Goal: Transaction & Acquisition: Book appointment/travel/reservation

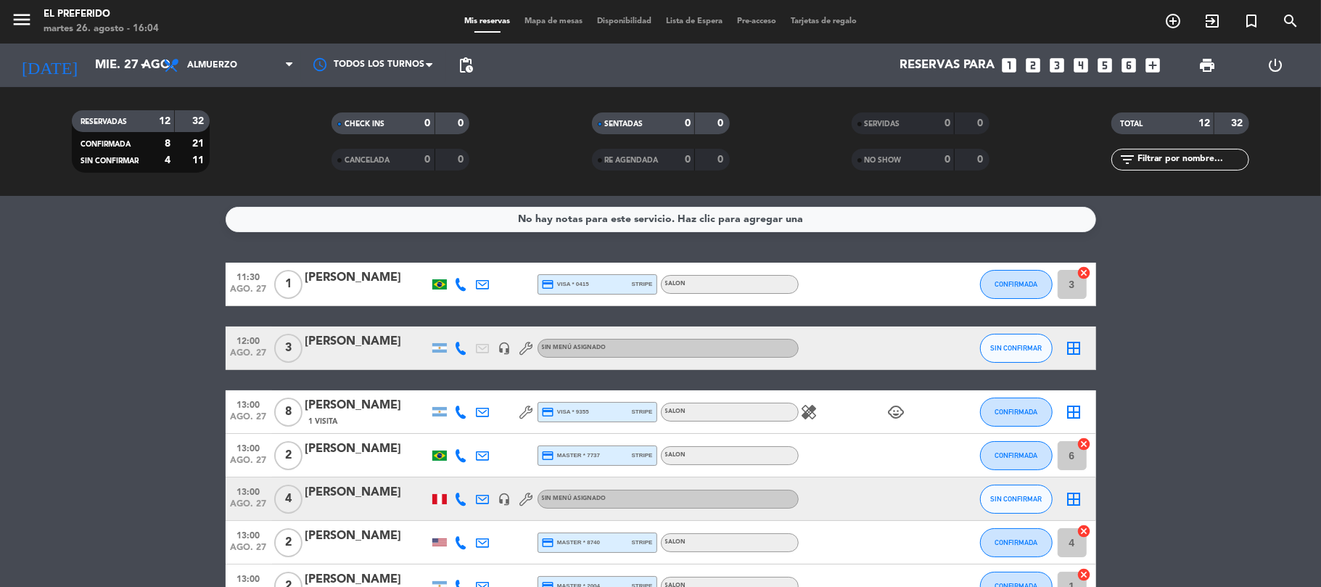
click at [1152, 62] on icon "add_box" at bounding box center [1153, 65] width 19 height 19
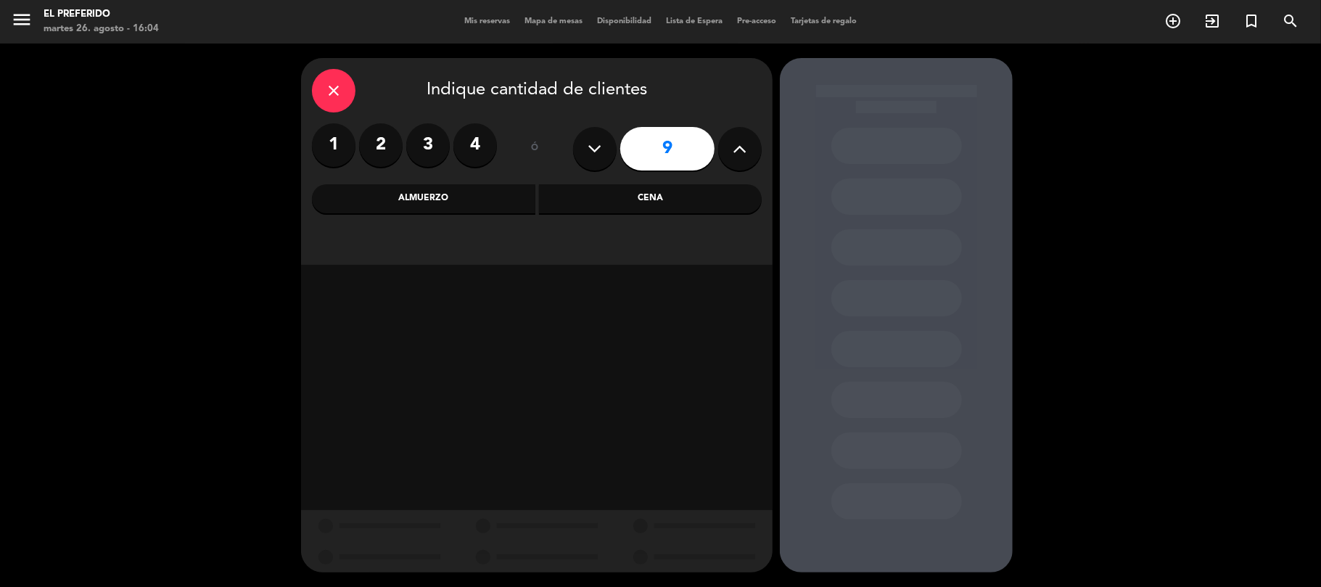
click at [435, 138] on label "3" at bounding box center [428, 145] width 44 height 44
click at [682, 189] on div "Cena" at bounding box center [650, 198] width 223 height 29
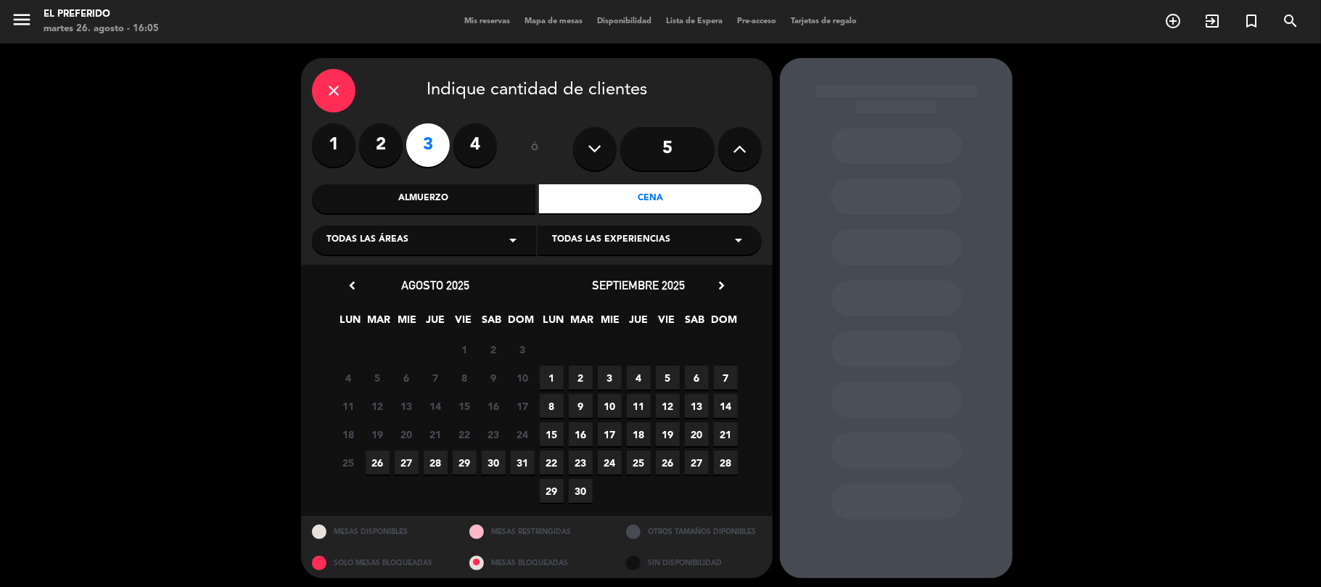
click at [374, 457] on span "26" at bounding box center [378, 462] width 24 height 24
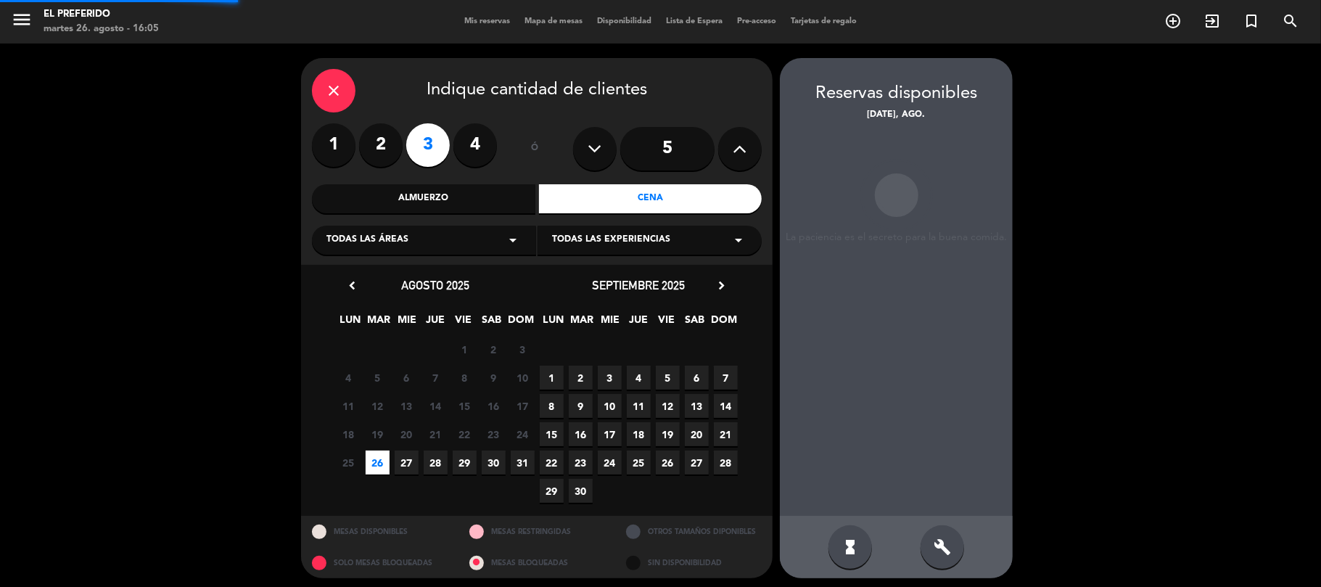
scroll to position [6, 0]
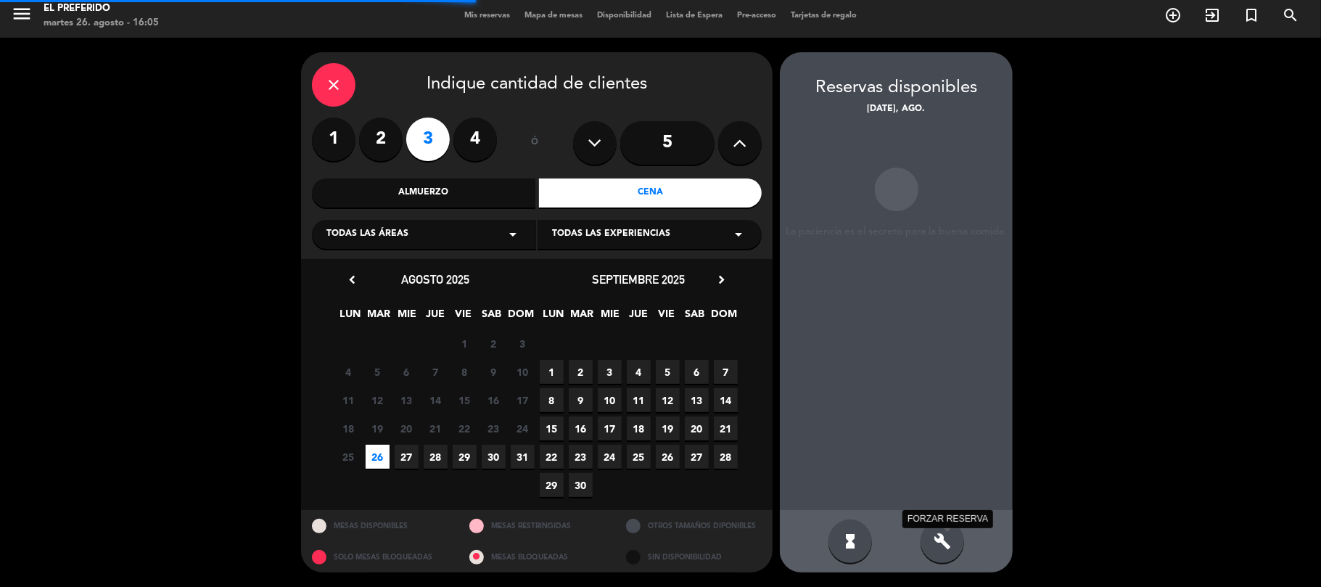
click at [946, 546] on icon "build" at bounding box center [941, 540] width 17 height 17
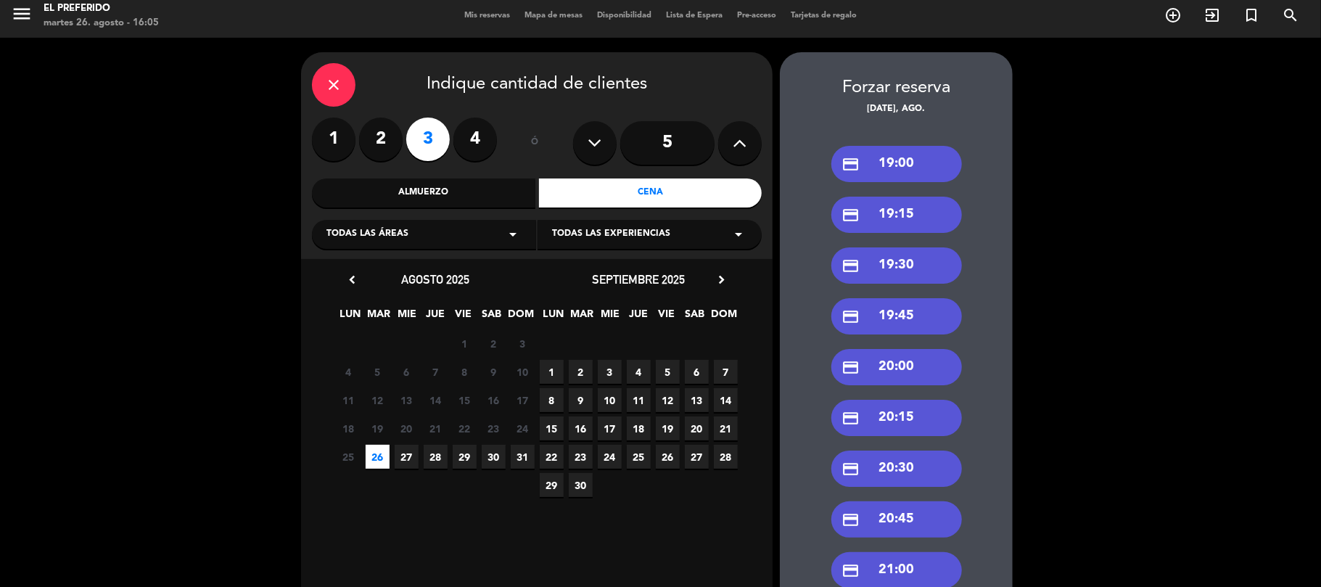
click at [933, 468] on div "credit_card 20:30" at bounding box center [896, 468] width 131 height 36
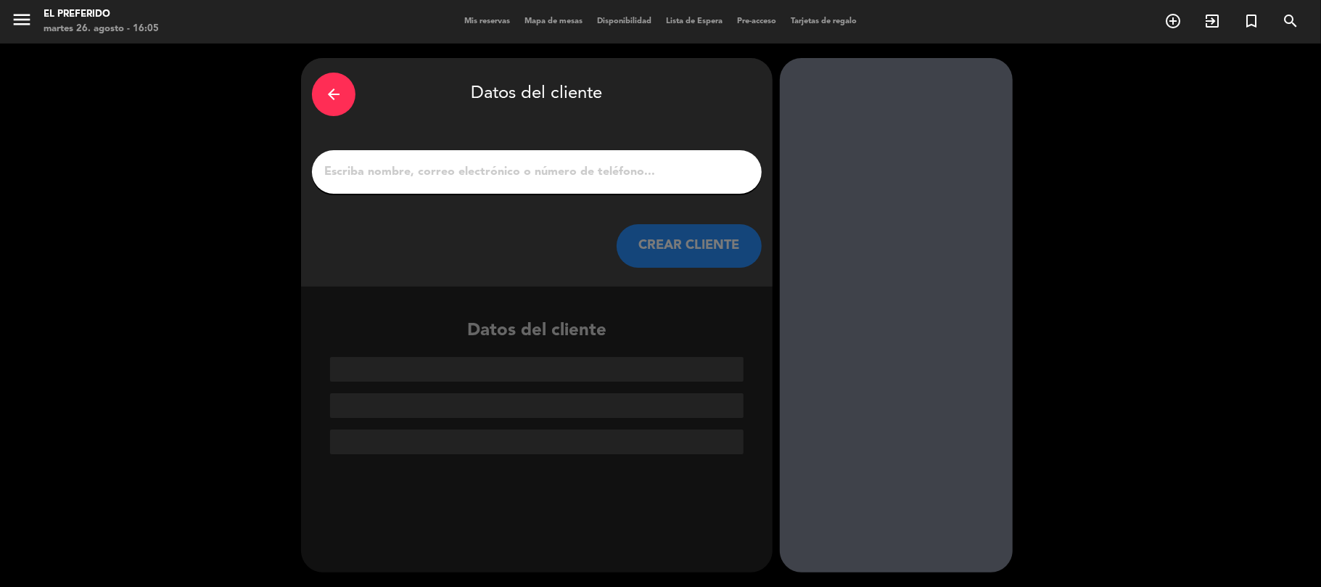
scroll to position [0, 0]
click at [482, 174] on input "1" at bounding box center [537, 172] width 428 height 20
paste input "[PERSON_NAME]"
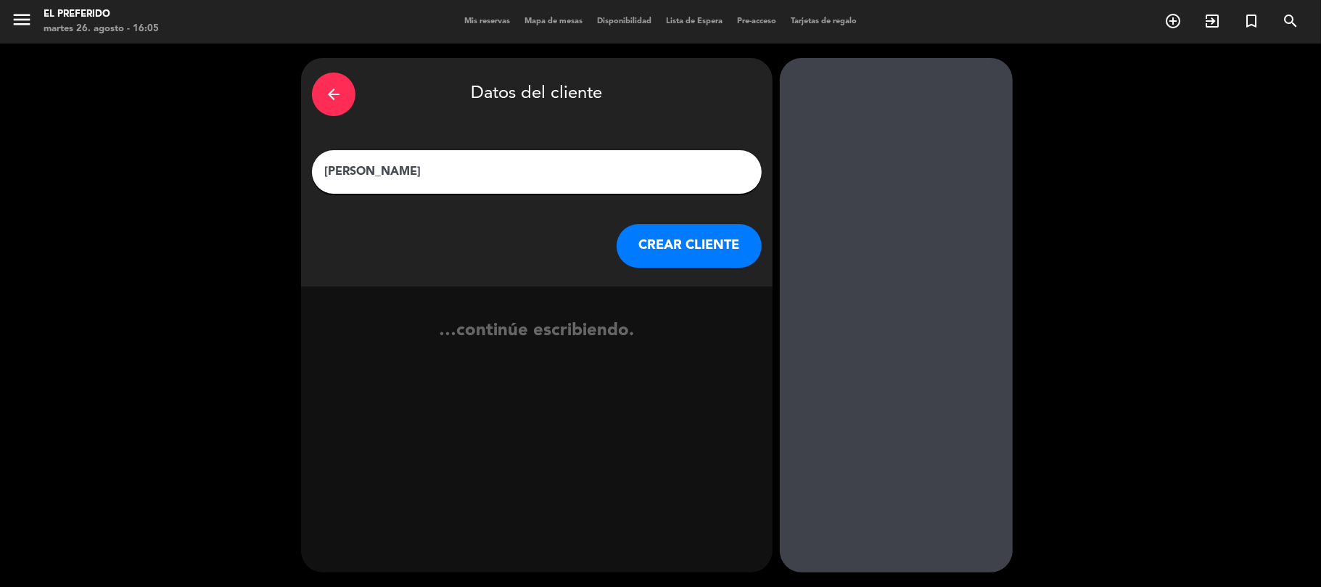
type input "[PERSON_NAME]"
click at [659, 254] on button "CREAR CLIENTE" at bounding box center [688, 246] width 145 height 44
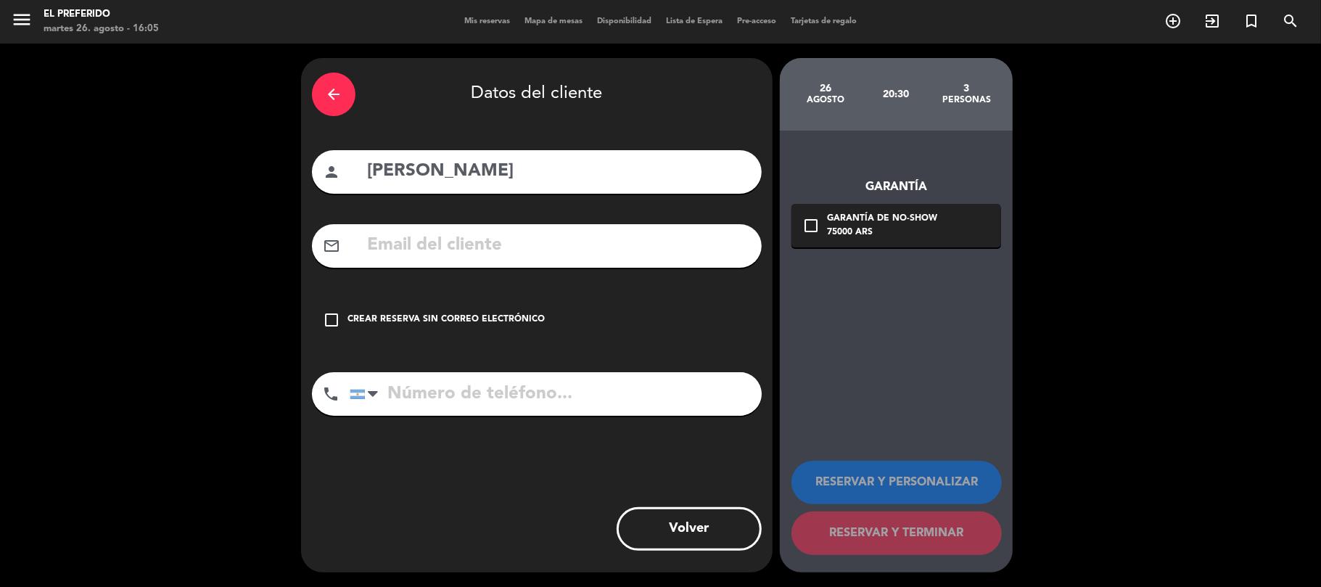
click at [657, 236] on input "text" at bounding box center [558, 246] width 385 height 30
click at [462, 401] on input "tel" at bounding box center [556, 394] width 412 height 44
click at [489, 249] on input "text" at bounding box center [558, 246] width 385 height 30
paste input "[EMAIL_ADDRESS][DOMAIN_NAME]"
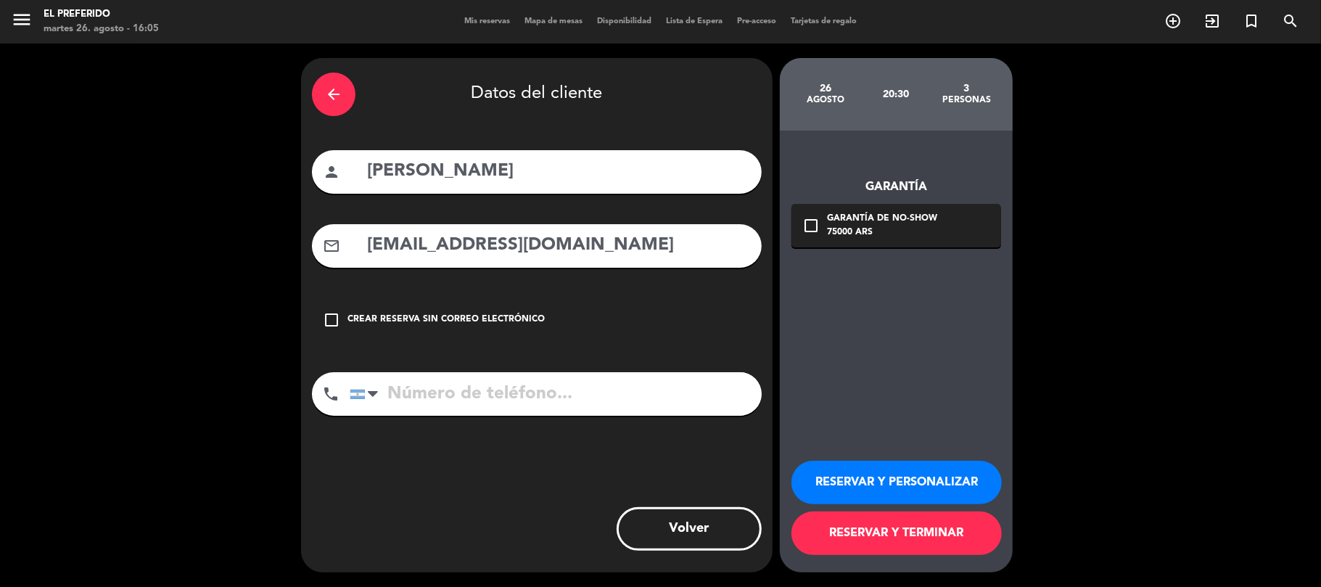
type input "[EMAIL_ADDRESS][DOMAIN_NAME]"
click at [495, 377] on input "tel" at bounding box center [556, 394] width 412 height 44
click at [498, 405] on input "tel" at bounding box center [556, 394] width 412 height 44
paste input "1541686065"
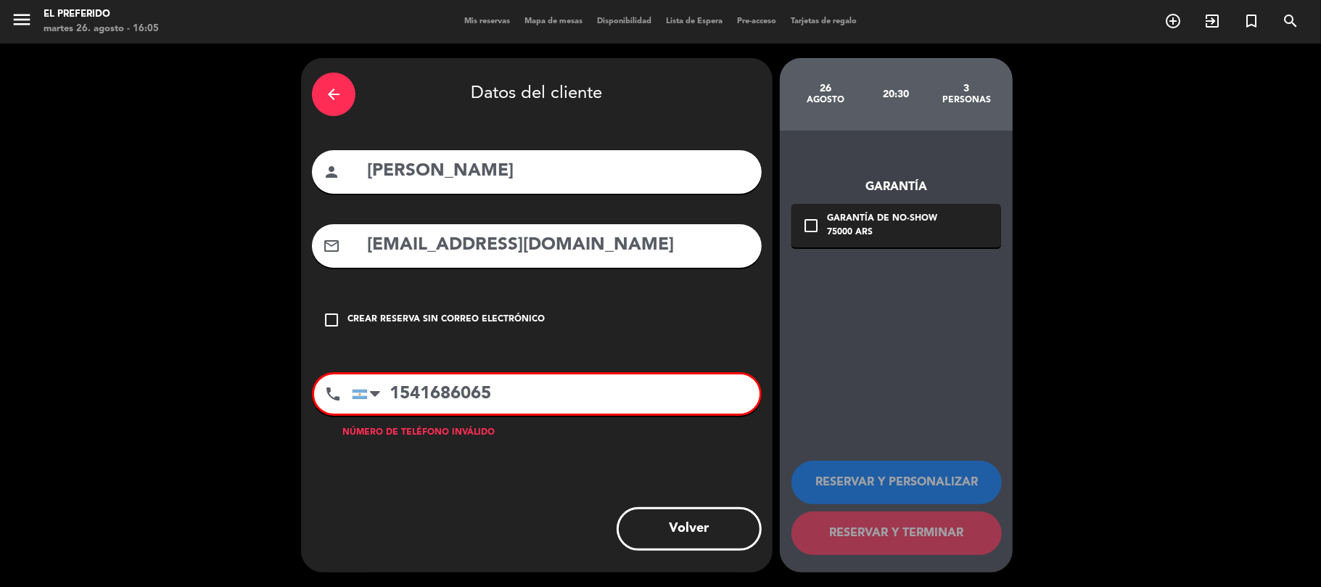
click at [410, 393] on input "1541686065" at bounding box center [556, 393] width 408 height 39
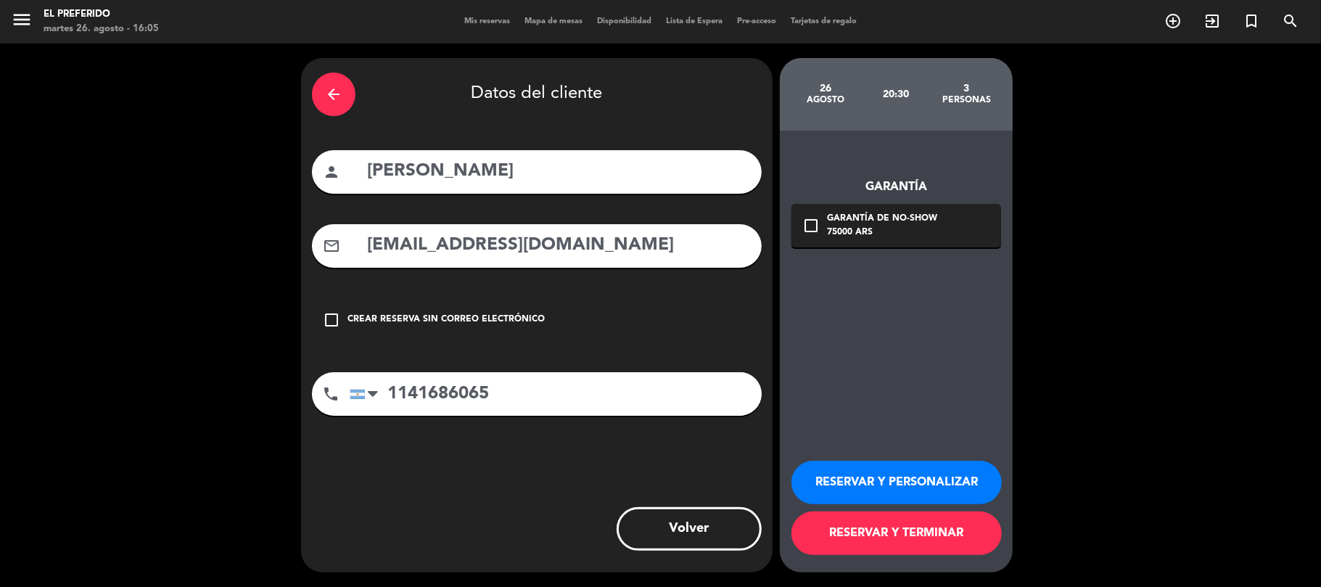
type input "1141686065"
click at [880, 487] on button "RESERVAR Y PERSONALIZAR" at bounding box center [896, 483] width 210 height 44
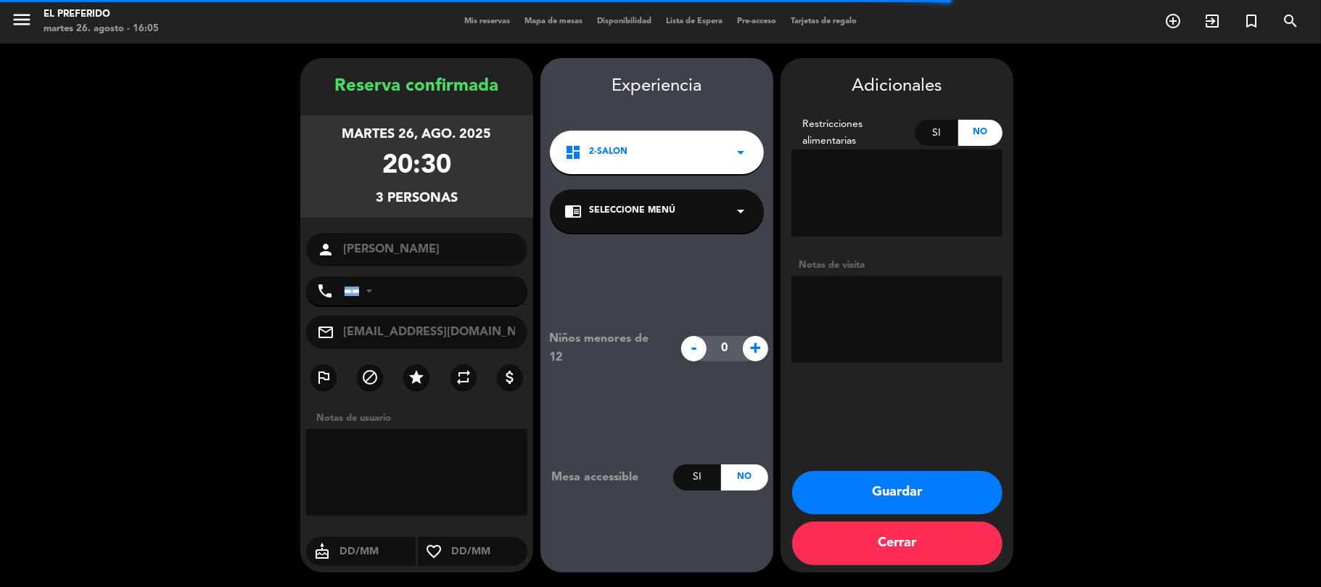
type input "[PHONE_NUMBER]"
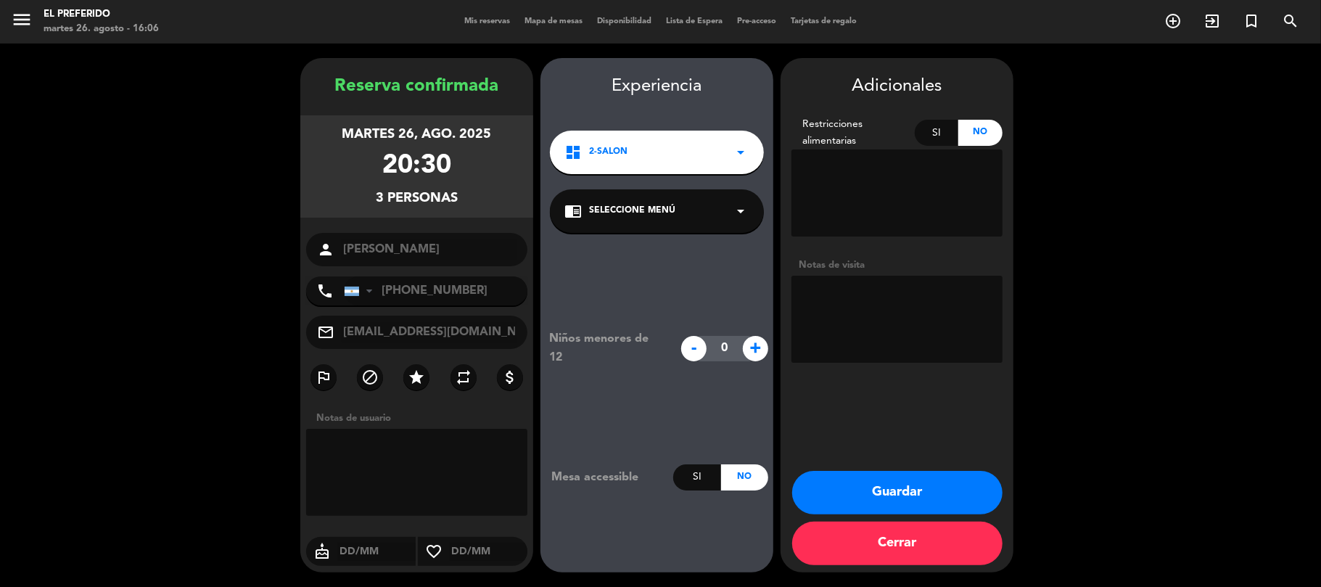
drag, startPoint x: 323, startPoint y: 71, endPoint x: 482, endPoint y: 207, distance: 208.8
click at [482, 207] on div "Reserva confirmada martes 26, ago. 2025 20:30 3 personas person [PERSON_NAME] p…" at bounding box center [416, 315] width 233 height 514
copy div "Reserva confirmada martes 26, ago. 2025 20:30 3 personas"
click at [830, 308] on textarea at bounding box center [896, 319] width 211 height 87
type textarea "(DZ)"
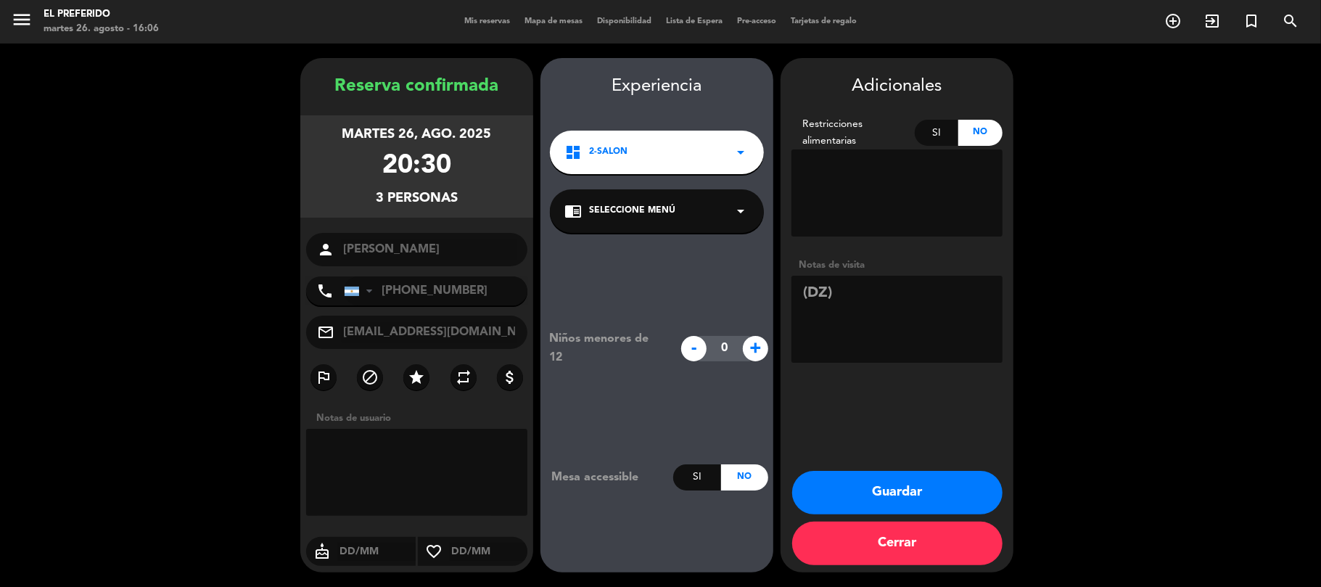
click at [857, 489] on button "Guardar" at bounding box center [897, 493] width 210 height 44
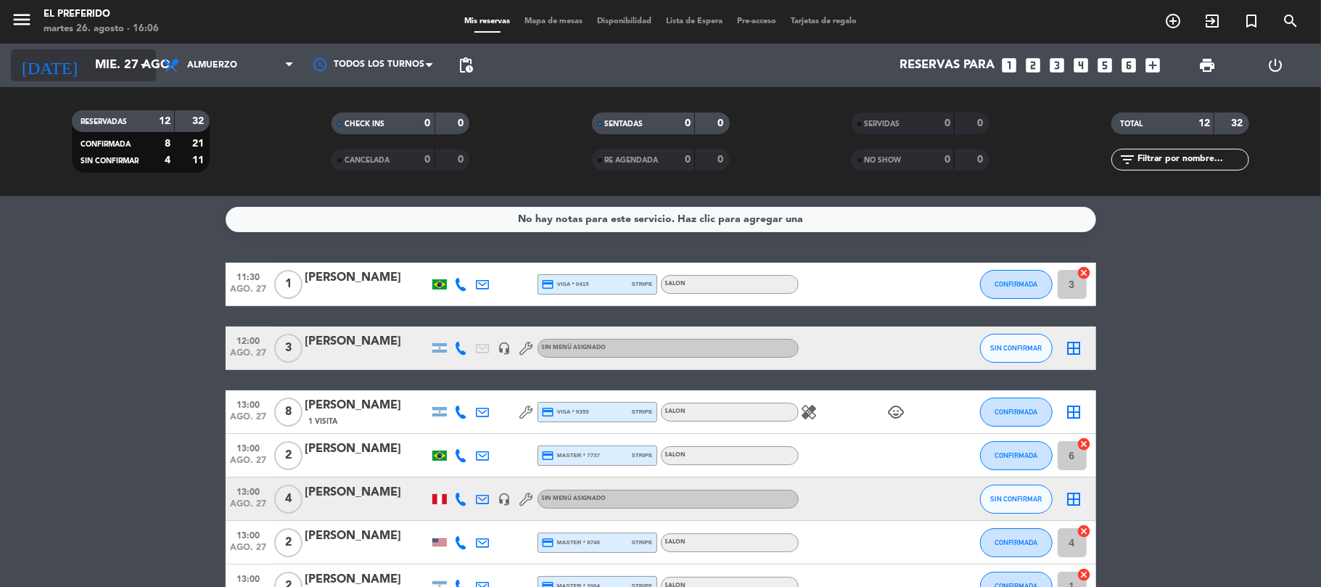
click at [88, 62] on input "mié. 27 ago." at bounding box center [166, 65] width 157 height 28
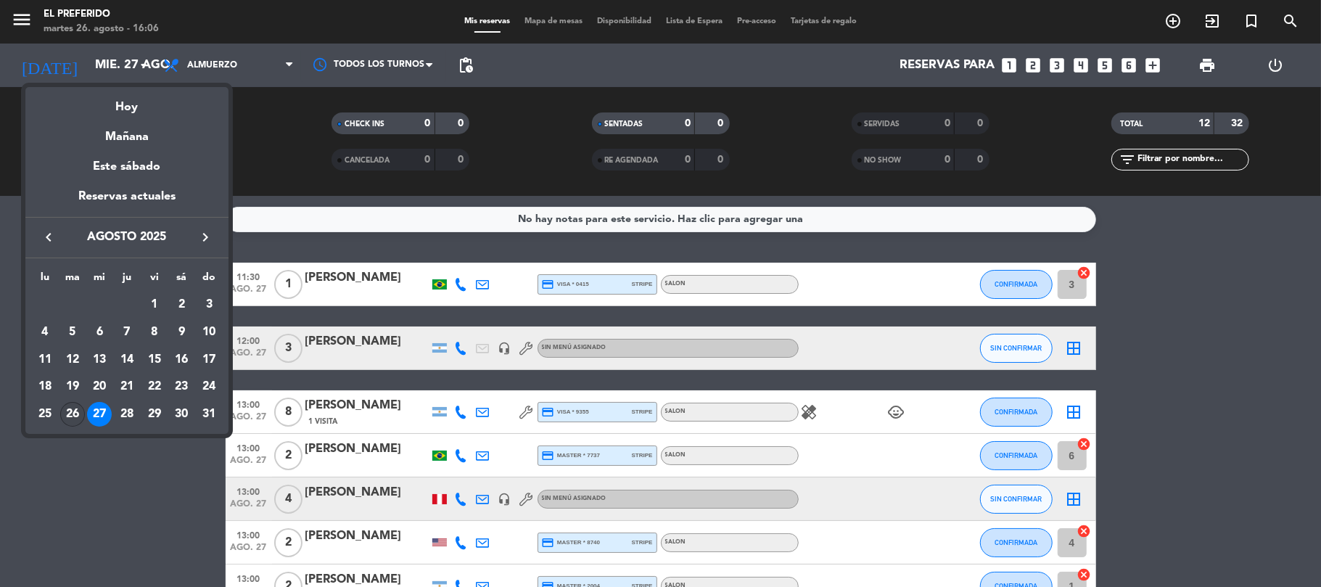
click at [76, 413] on div "26" at bounding box center [72, 414] width 25 height 25
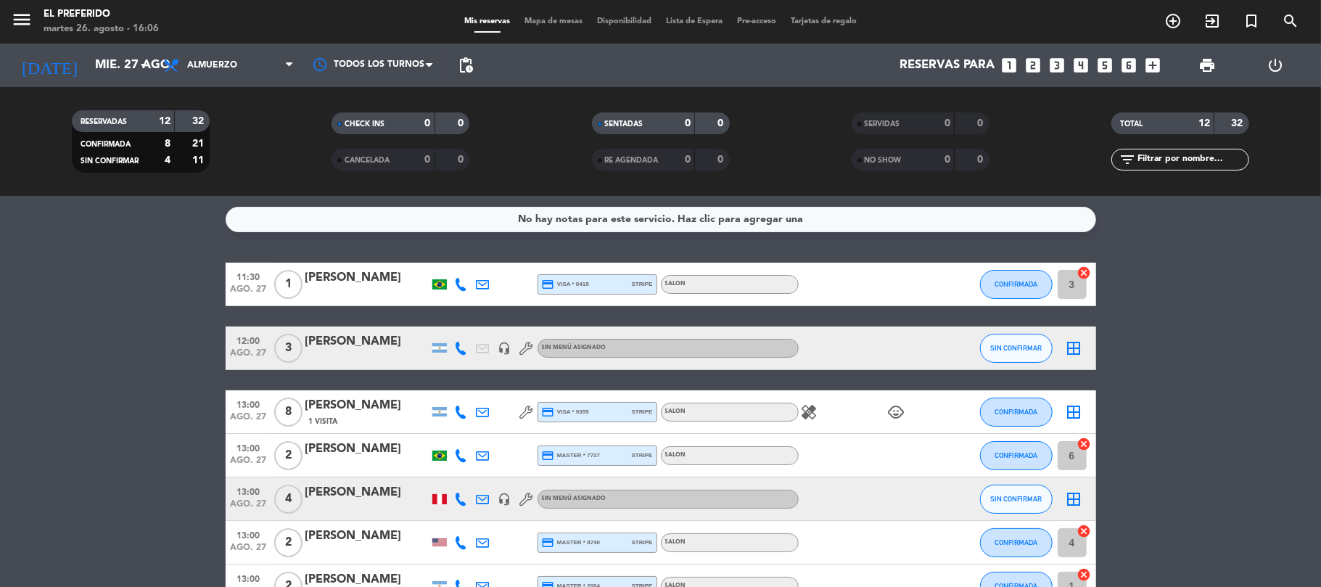
type input "[DATE] ago."
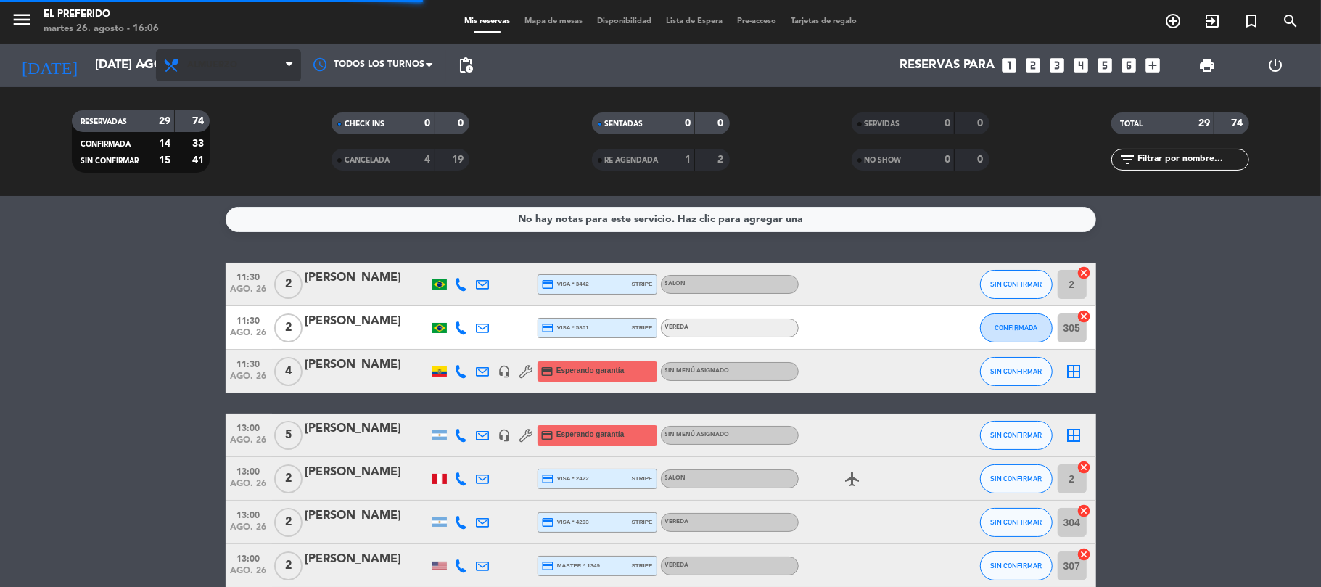
click at [225, 50] on span "Almuerzo" at bounding box center [228, 65] width 145 height 32
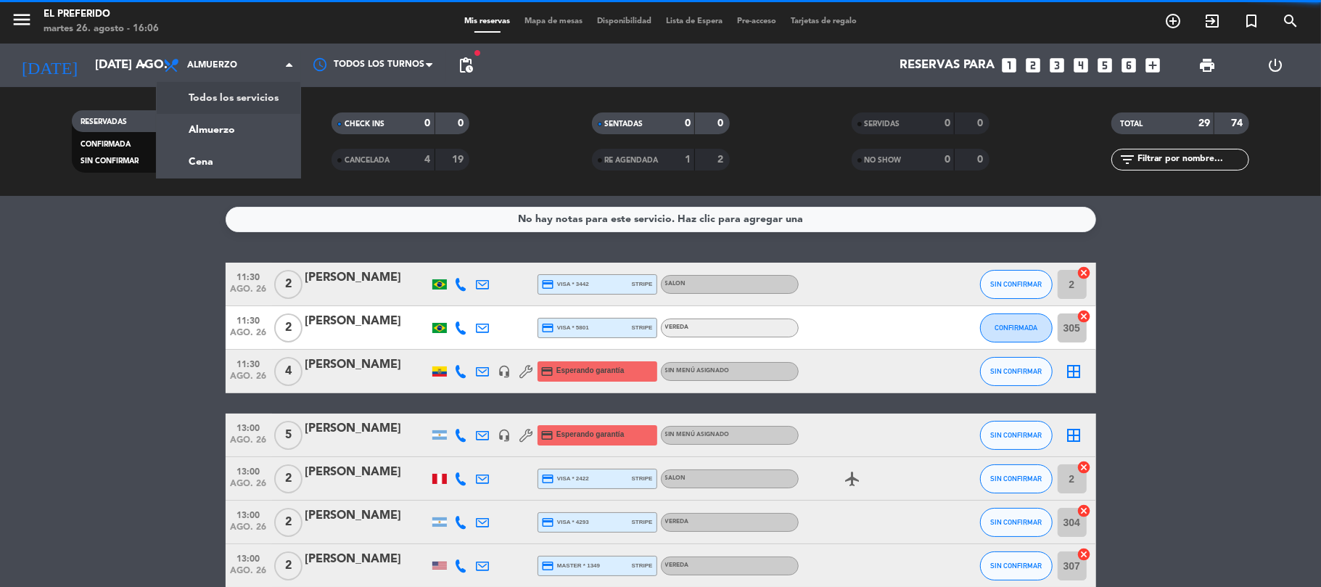
click at [213, 166] on div "menu El Preferido martes 26. agosto - 16:06 Mis reservas Mapa de mesas Disponib…" at bounding box center [660, 98] width 1321 height 196
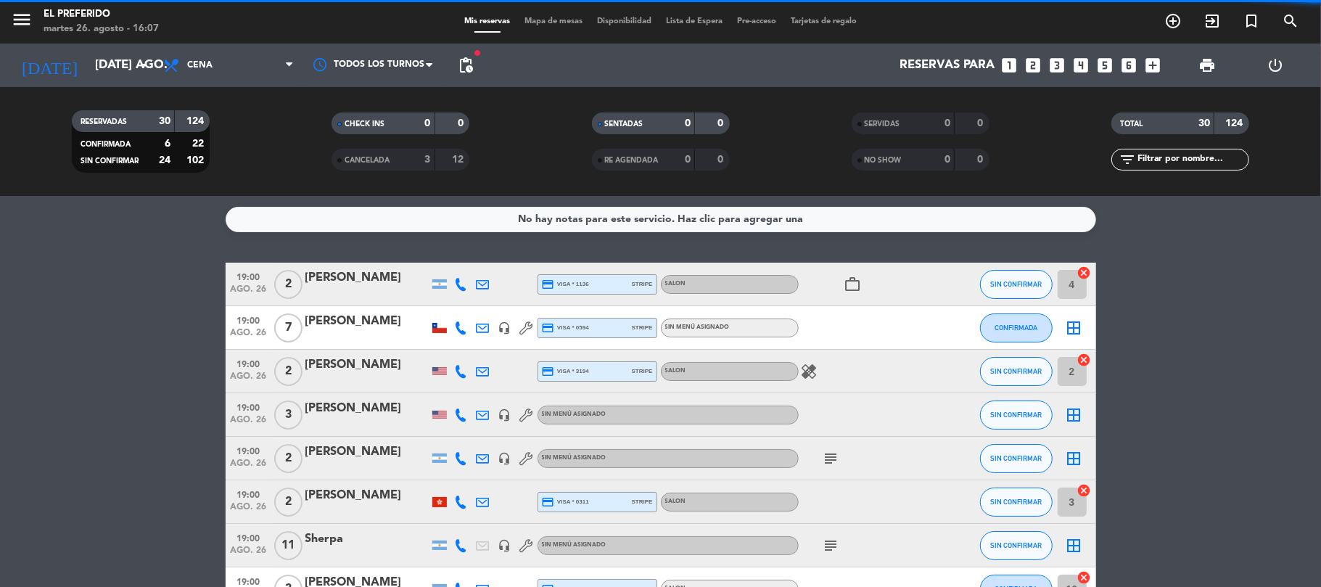
scroll to position [483, 0]
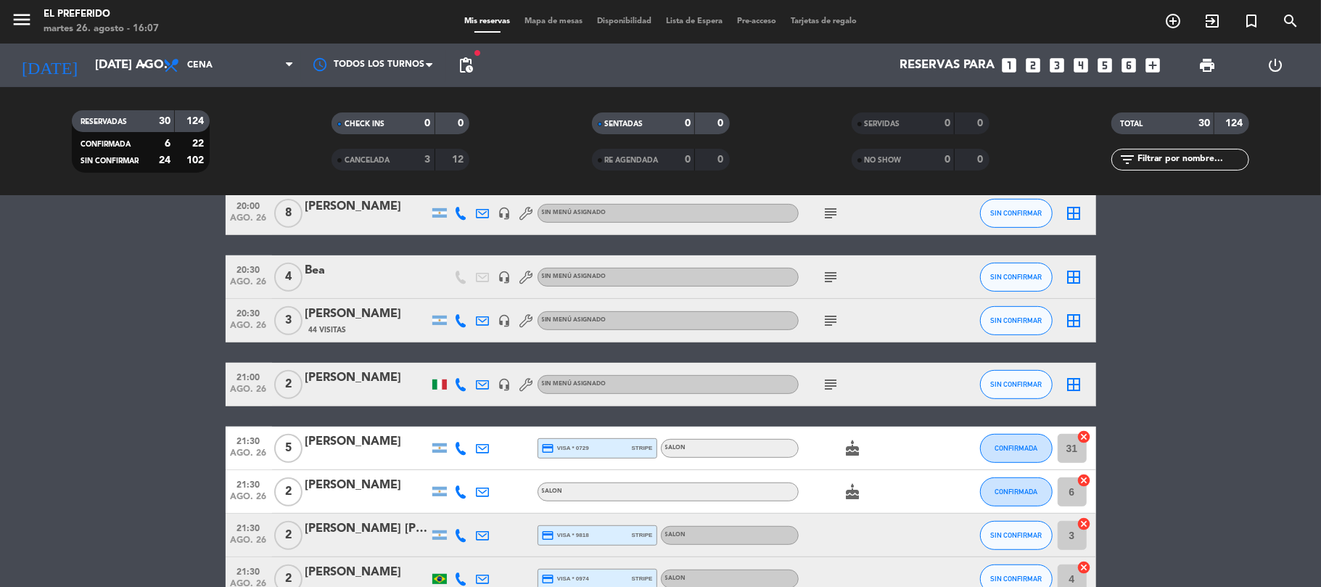
click at [368, 326] on div "44 Visitas" at bounding box center [366, 329] width 123 height 12
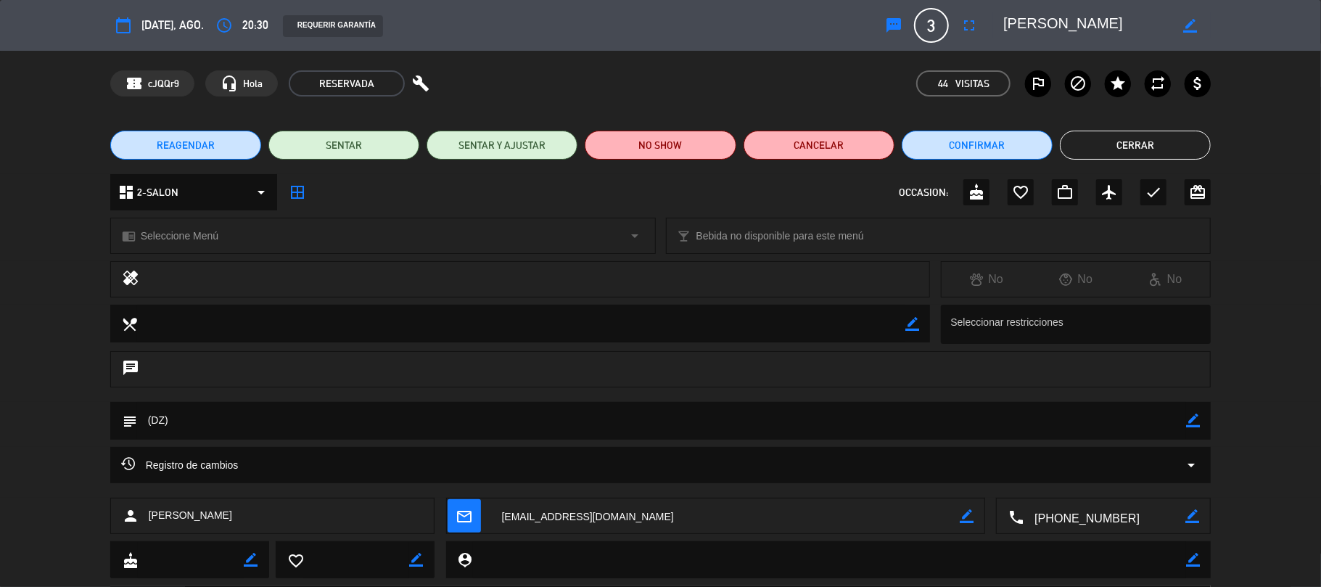
click at [1190, 416] on icon "border_color" at bounding box center [1193, 420] width 14 height 14
click at [898, 419] on textarea at bounding box center [661, 420] width 1049 height 37
type textarea "(DZ) PREFE"
click at [664, 374] on div "chat" at bounding box center [660, 369] width 1101 height 36
click at [1103, 145] on button "Cerrar" at bounding box center [1135, 145] width 151 height 29
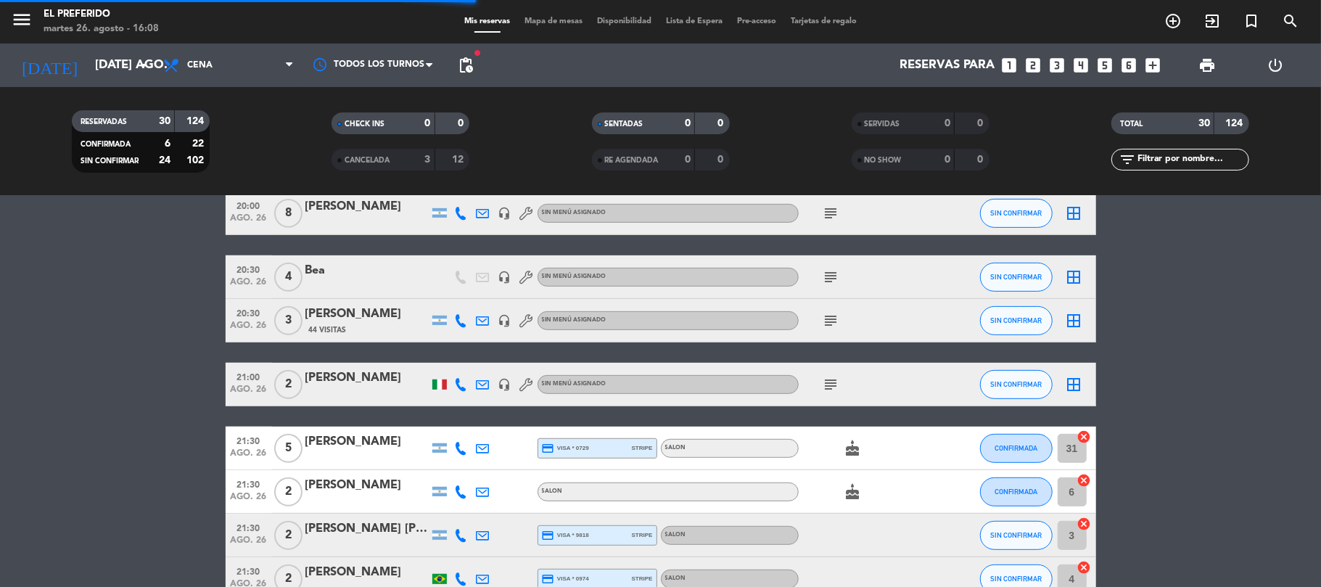
click at [1149, 64] on icon "add_box" at bounding box center [1153, 65] width 19 height 19
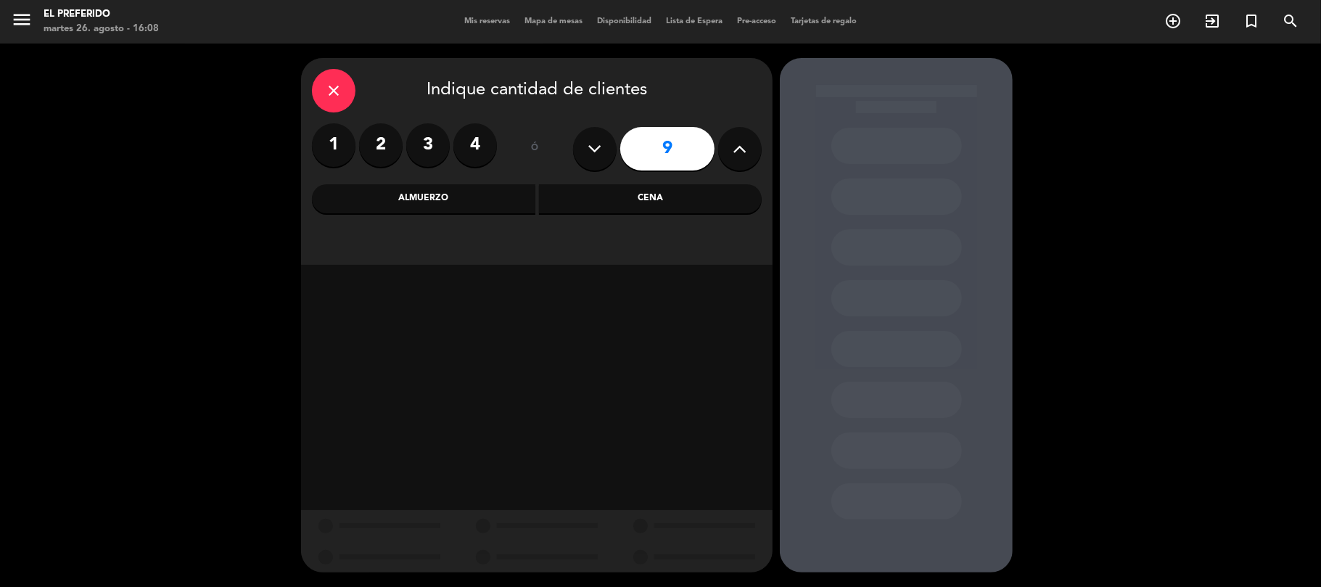
click at [424, 147] on label "3" at bounding box center [428, 145] width 44 height 44
click at [378, 149] on label "2" at bounding box center [381, 145] width 44 height 44
click at [624, 194] on div "Cena" at bounding box center [650, 198] width 223 height 29
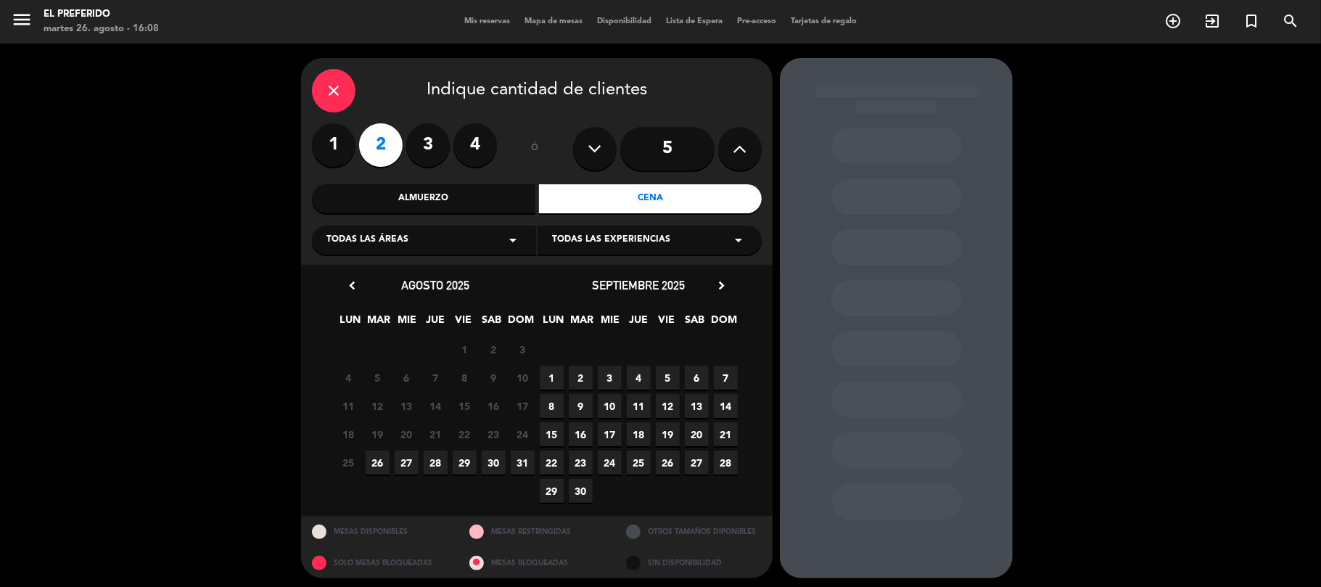
click at [383, 455] on span "26" at bounding box center [378, 462] width 24 height 24
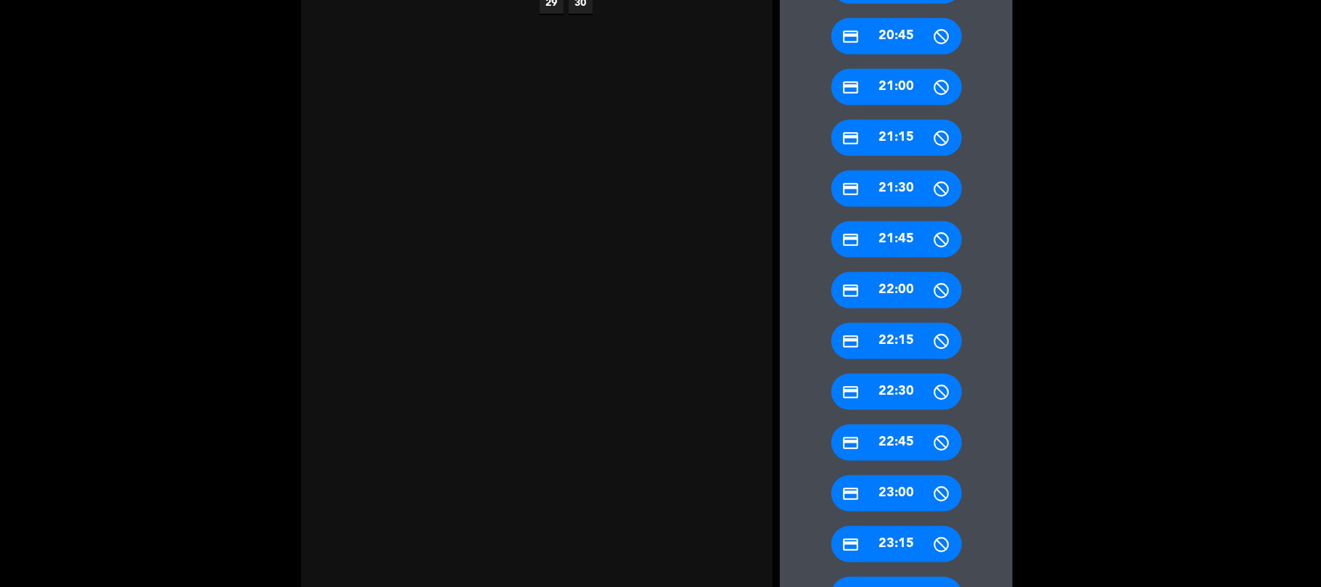
scroll to position [656, 0]
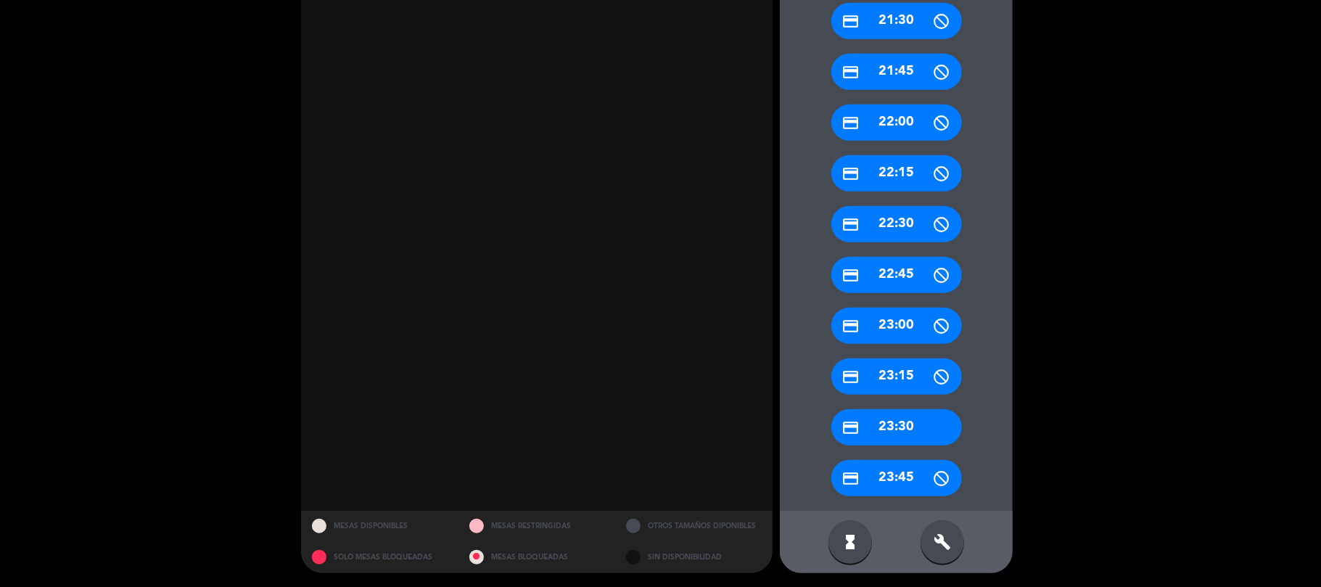
click at [950, 543] on icon "build" at bounding box center [941, 541] width 17 height 17
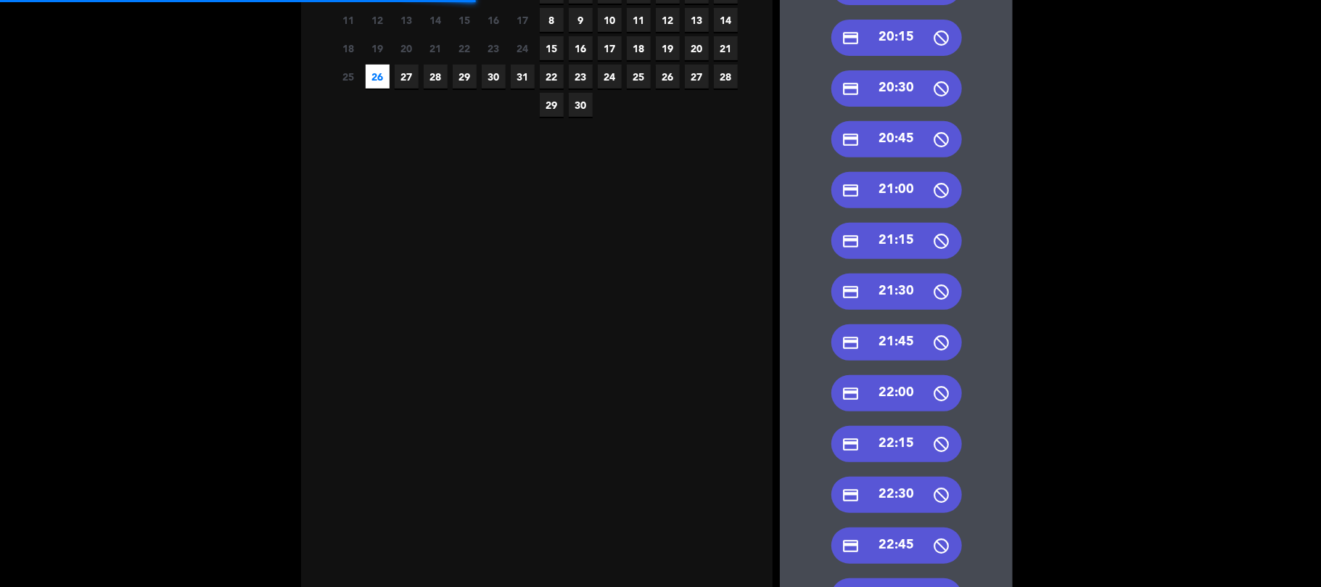
scroll to position [270, 0]
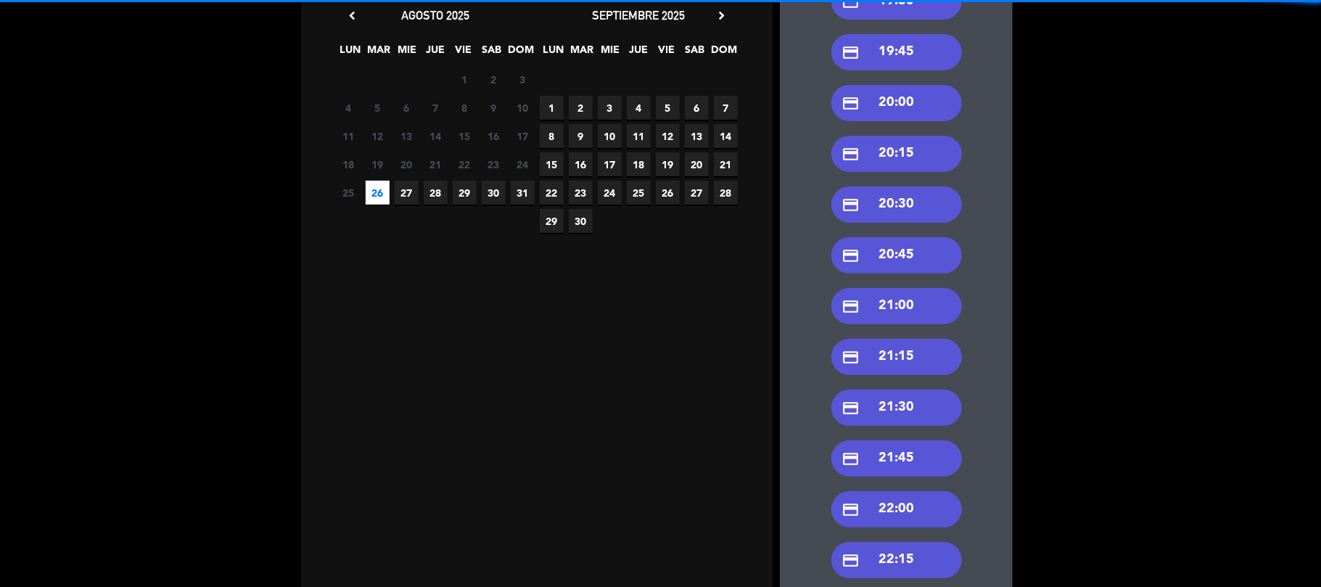
click at [883, 401] on div "credit_card 21:30" at bounding box center [896, 407] width 131 height 36
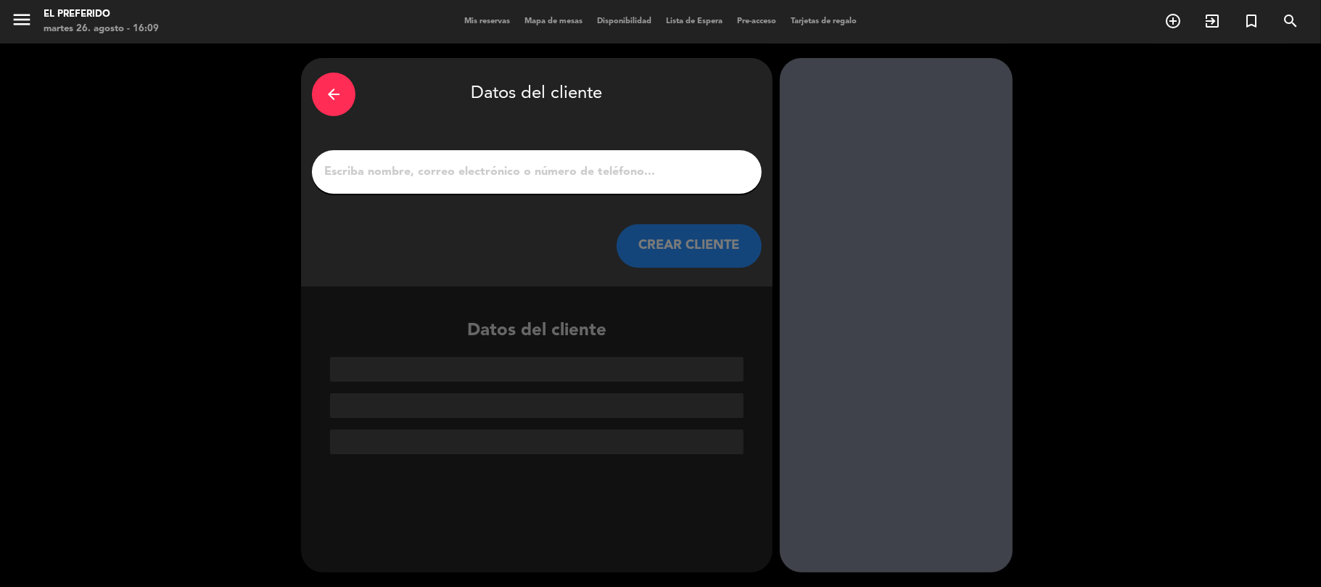
scroll to position [0, 0]
click at [496, 152] on div at bounding box center [537, 172] width 450 height 44
click at [477, 166] on input "1" at bounding box center [537, 172] width 428 height 20
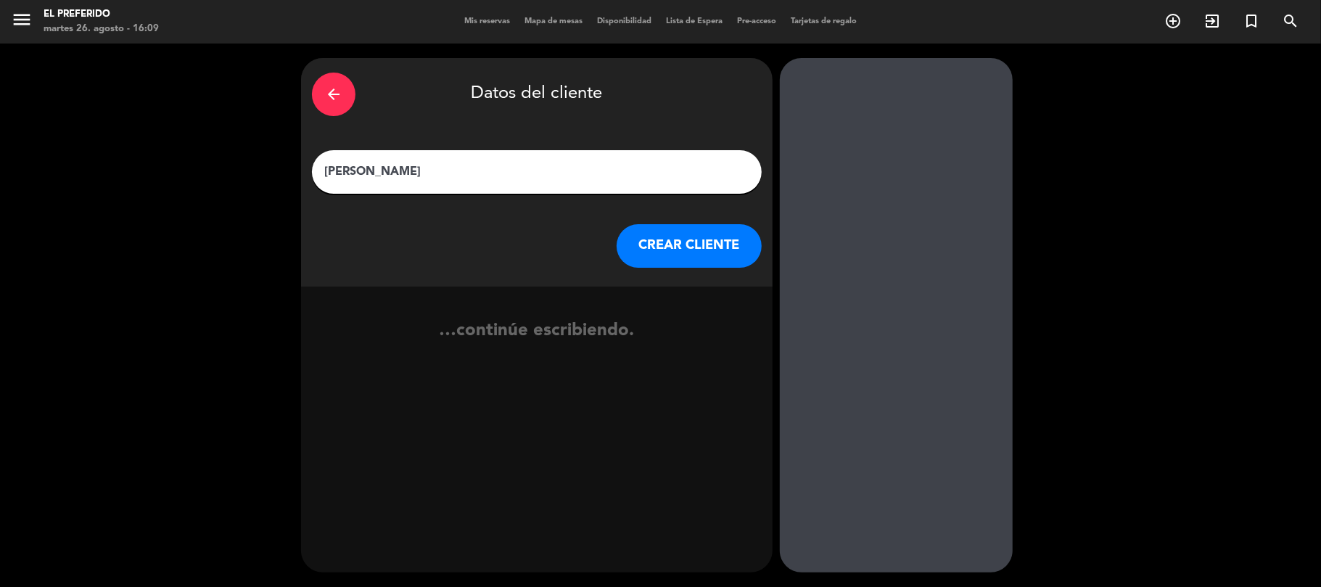
type input "[PERSON_NAME]"
click at [690, 239] on button "CREAR CLIENTE" at bounding box center [688, 246] width 145 height 44
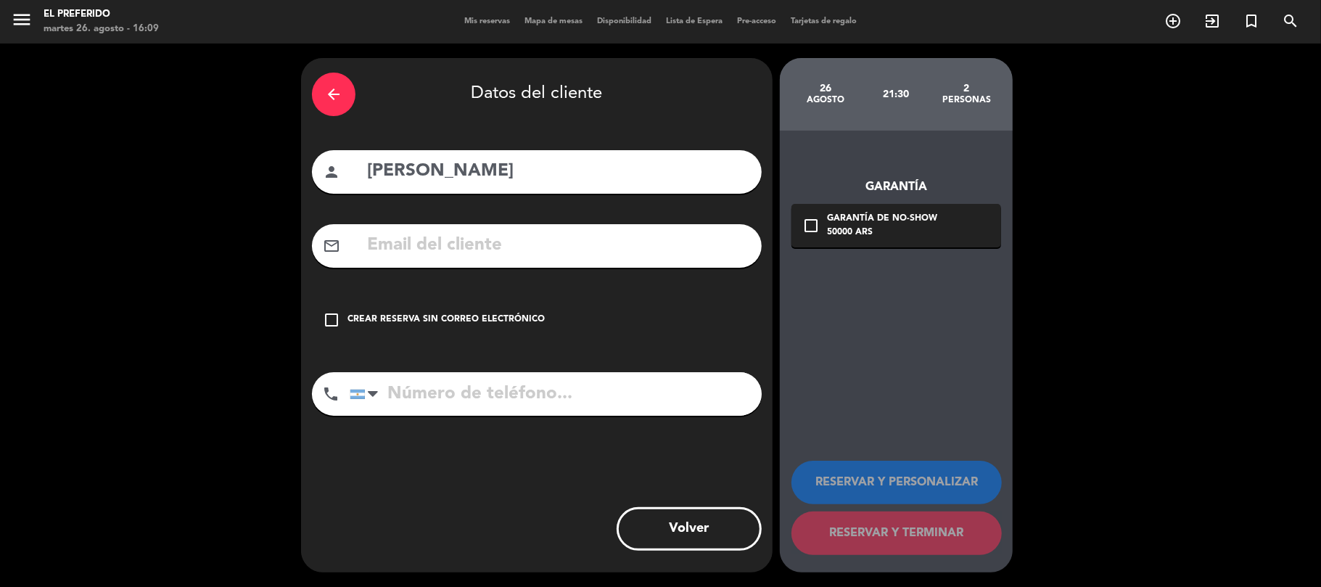
click at [647, 239] on input "text" at bounding box center [558, 246] width 385 height 30
click at [378, 320] on div "Crear reserva sin correo electrónico" at bounding box center [445, 320] width 197 height 15
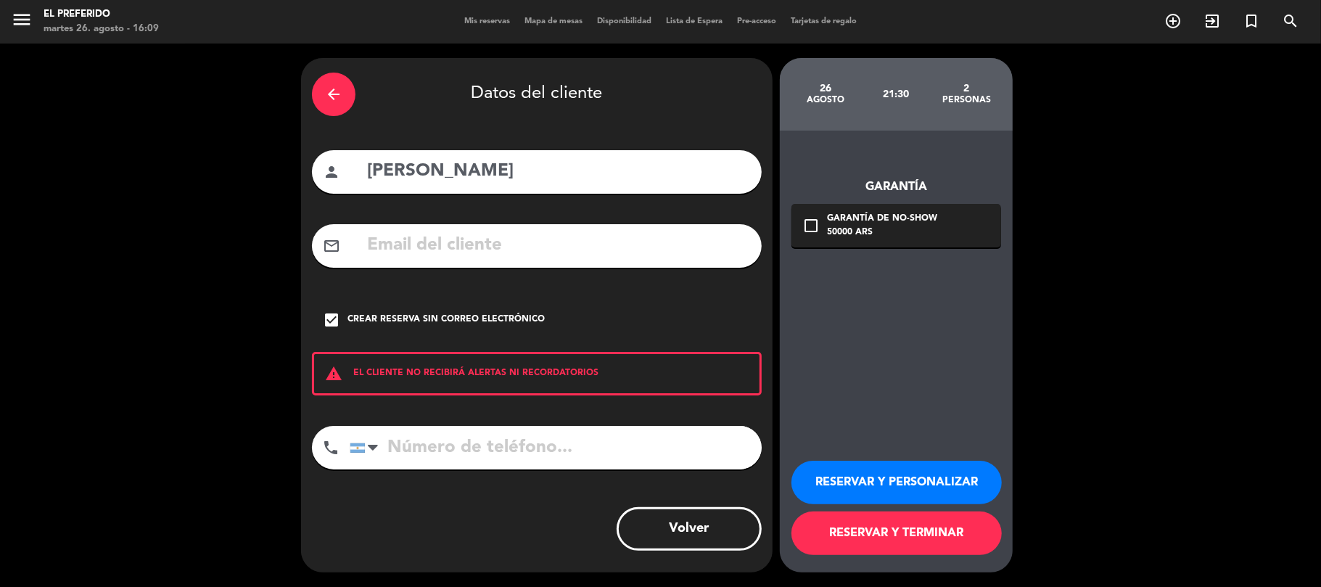
click at [422, 432] on input "tel" at bounding box center [556, 448] width 412 height 44
paste input "[PHONE_NUMBER] Email: -"
type input "[PHONE_NUMBER]"
click at [894, 473] on button "RESERVAR Y PERSONALIZAR" at bounding box center [896, 483] width 210 height 44
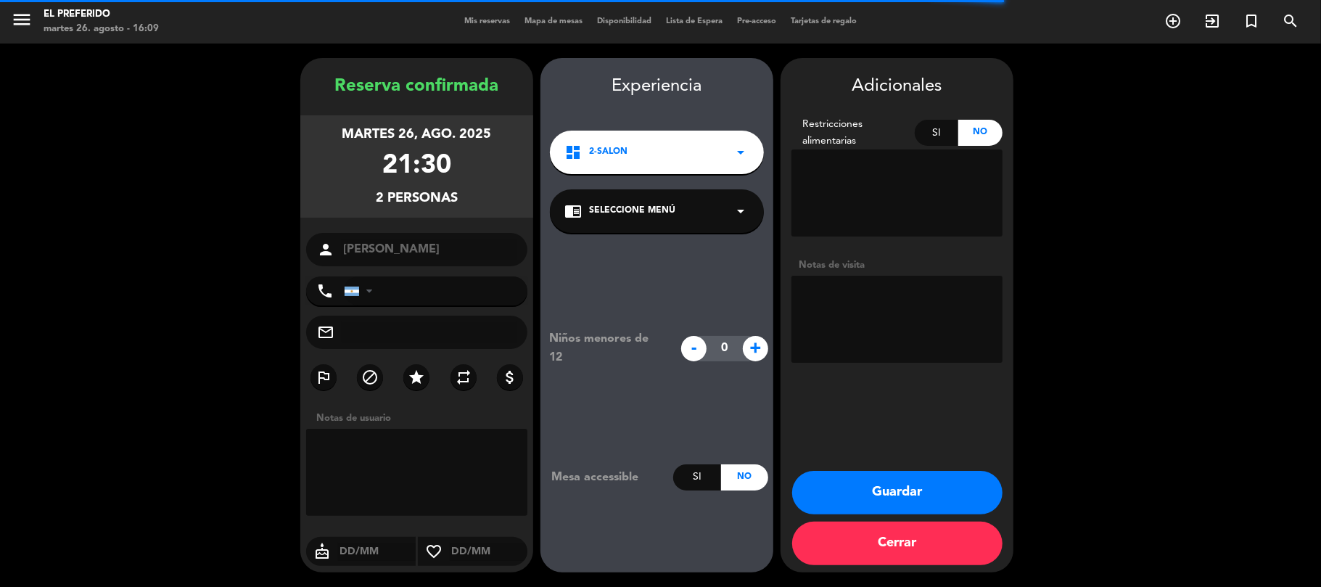
type input "[PHONE_NUMBER]"
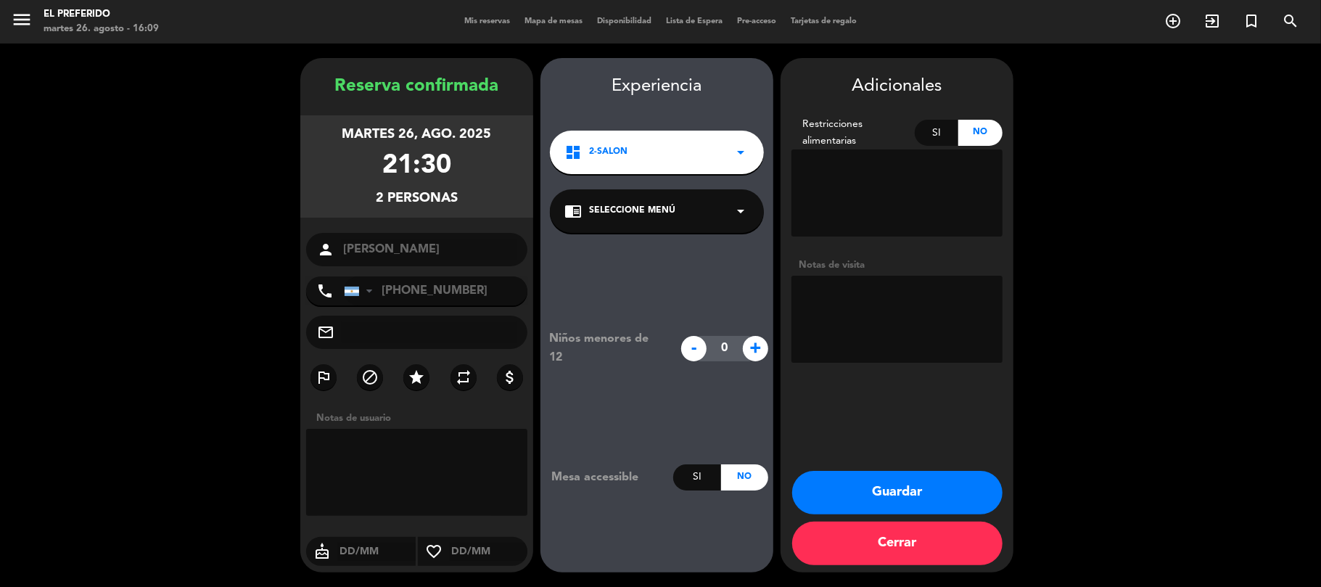
click at [860, 283] on textarea at bounding box center [896, 319] width 211 height 87
type textarea "(DZ) PREFE"
drag, startPoint x: 326, startPoint y: 83, endPoint x: 436, endPoint y: 181, distance: 147.4
click at [464, 205] on div "Reserva confirmada martes 26, ago. 2025 21:30 2 personas person [PERSON_NAME] p…" at bounding box center [416, 330] width 233 height 514
copy div "Reserva confirmada martes 26, ago. 2025 21:30 2 personas"
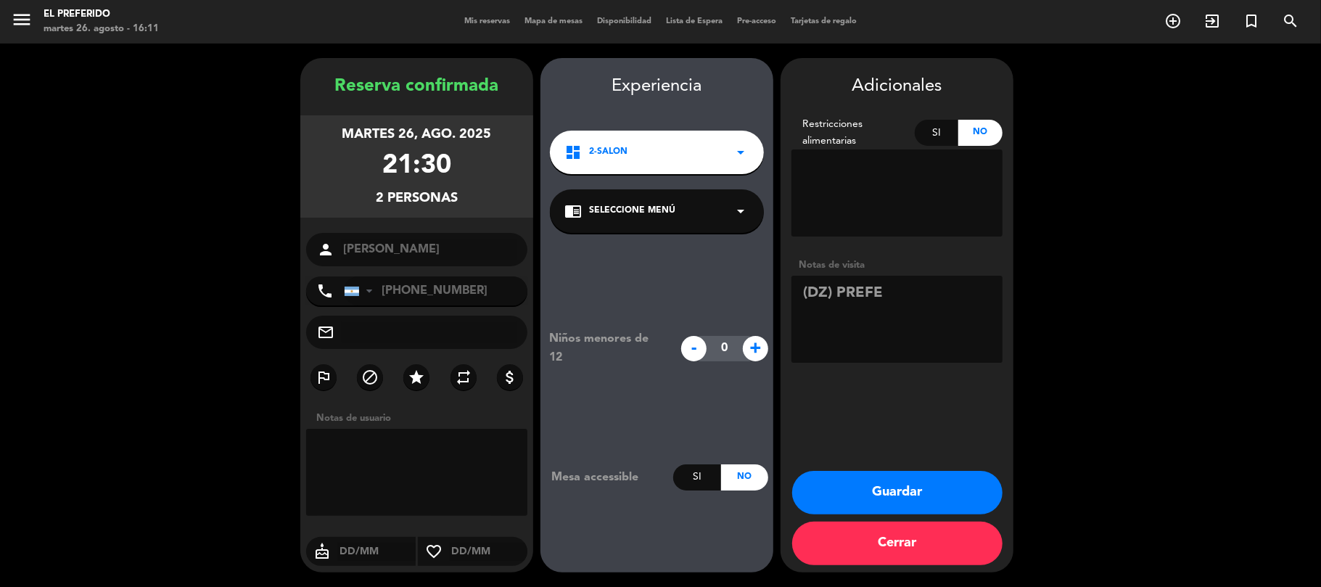
click at [886, 489] on button "Guardar" at bounding box center [897, 493] width 210 height 44
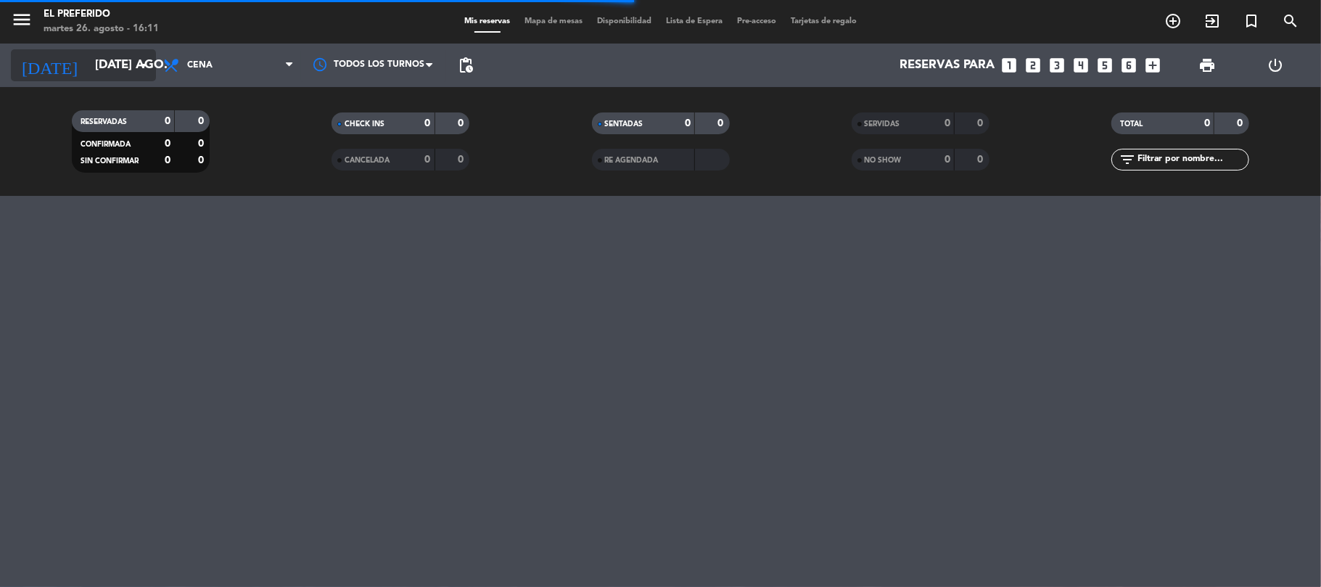
click at [107, 78] on input "[DATE] ago." at bounding box center [166, 65] width 157 height 28
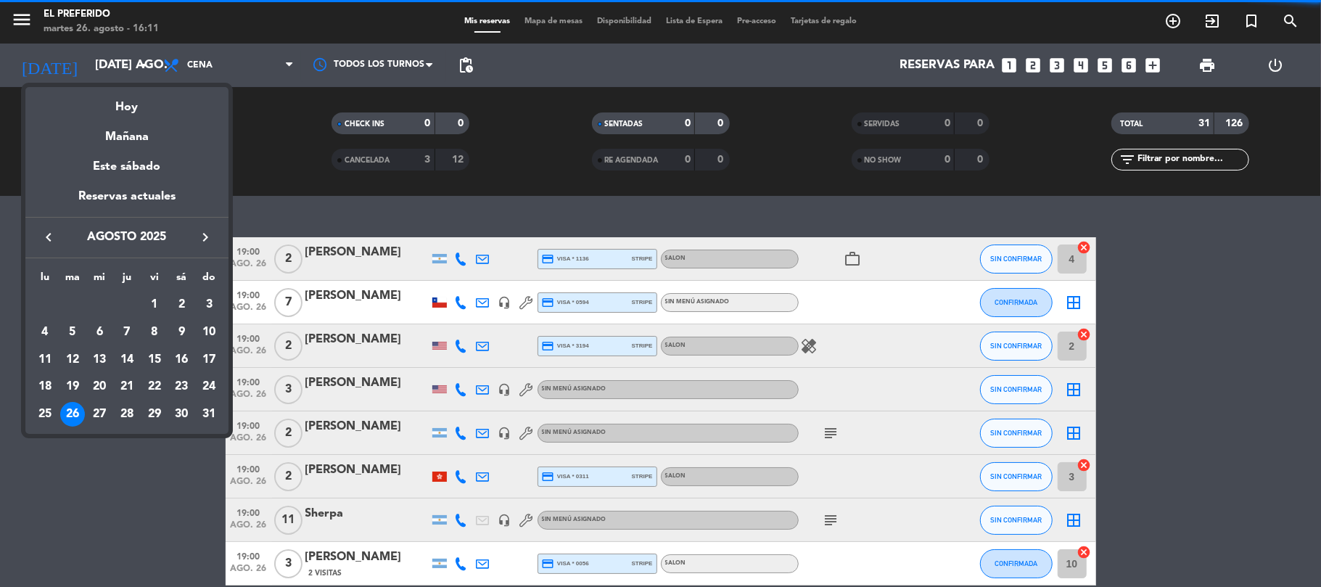
click at [183, 415] on div "30" at bounding box center [181, 414] width 25 height 25
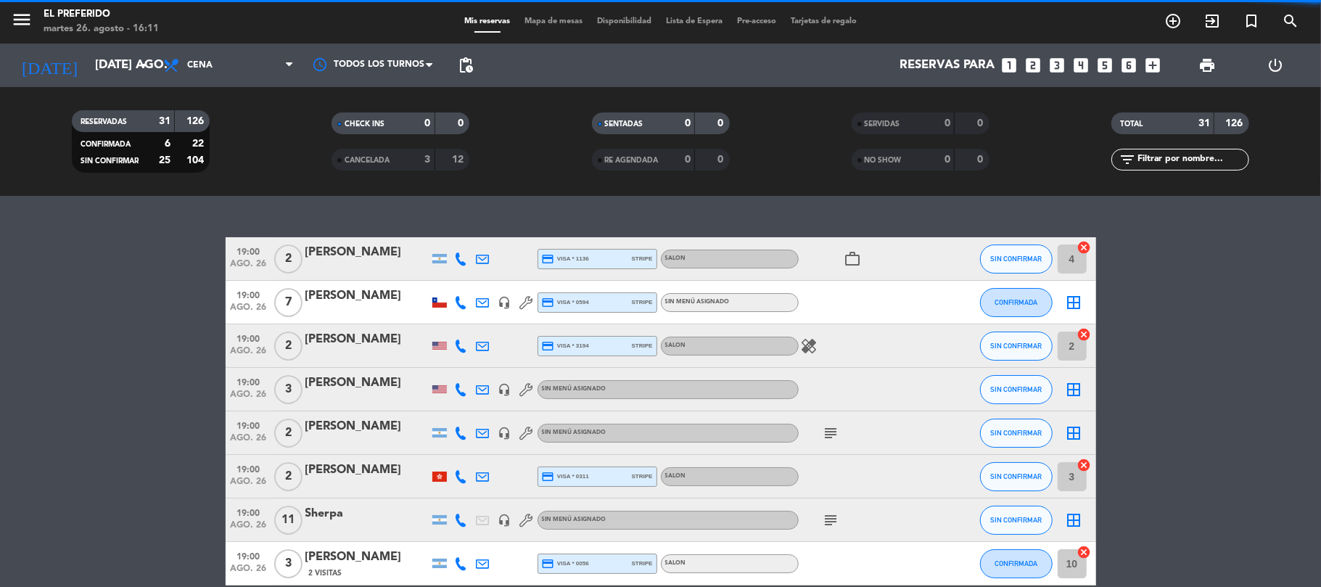
type input "sáb. 30 ago."
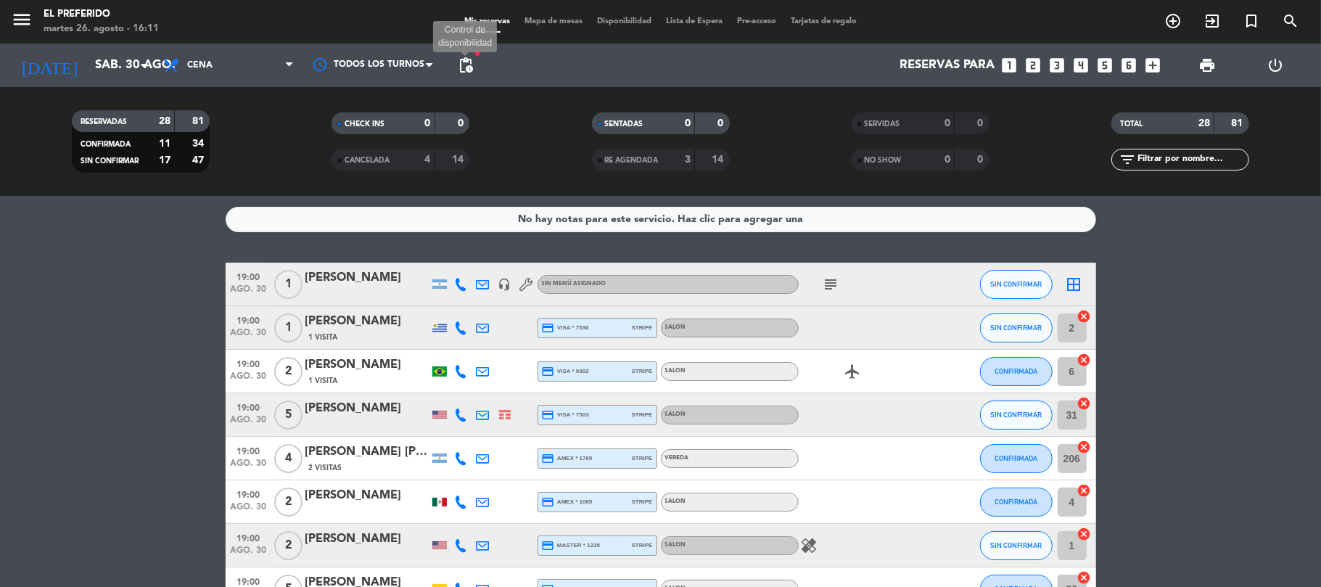
click at [458, 61] on span "pending_actions" at bounding box center [465, 65] width 17 height 17
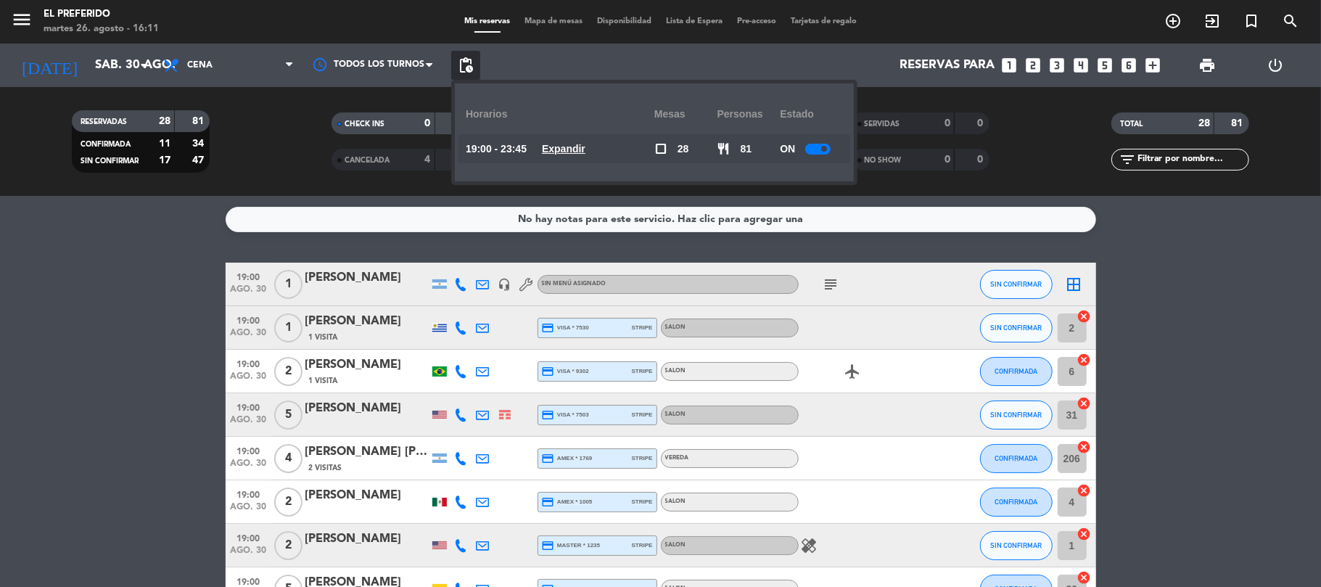
click at [583, 161] on div "19:00 - 23:45 Expandir" at bounding box center [560, 148] width 189 height 29
click at [578, 154] on u "Expandir" at bounding box center [564, 149] width 44 height 12
